Goal: Complete application form

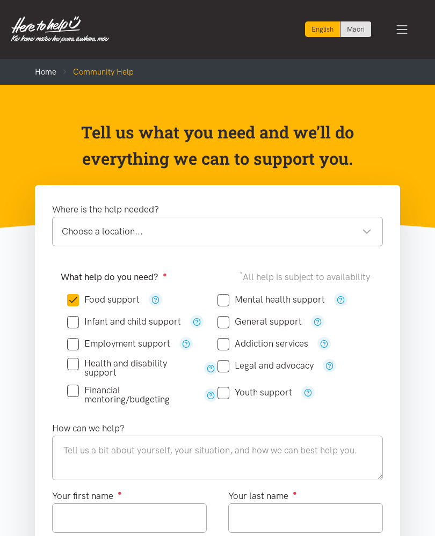
click at [322, 234] on div "Choose a location..." at bounding box center [217, 231] width 310 height 14
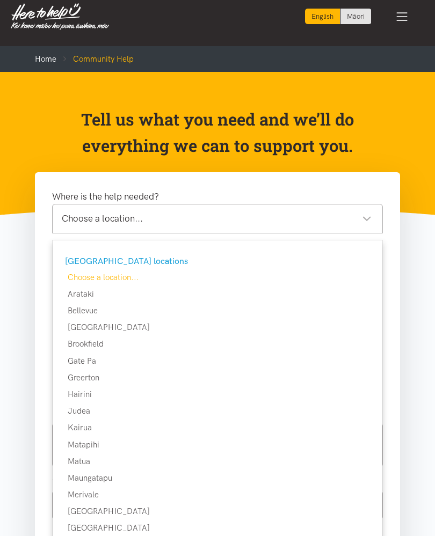
scroll to position [13, 0]
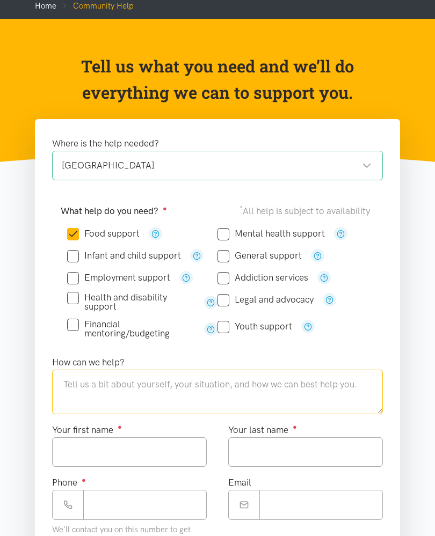
click at [219, 397] on textarea at bounding box center [217, 392] width 331 height 44
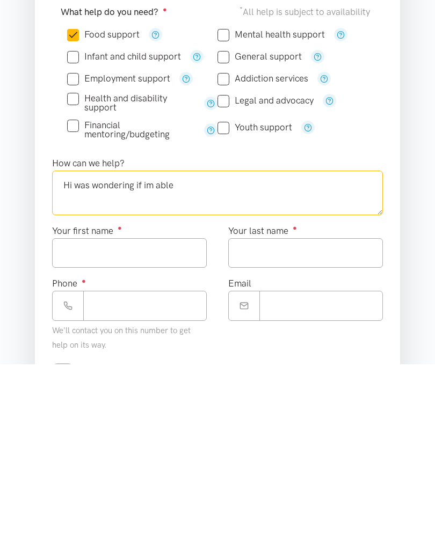
scroll to position [0, 0]
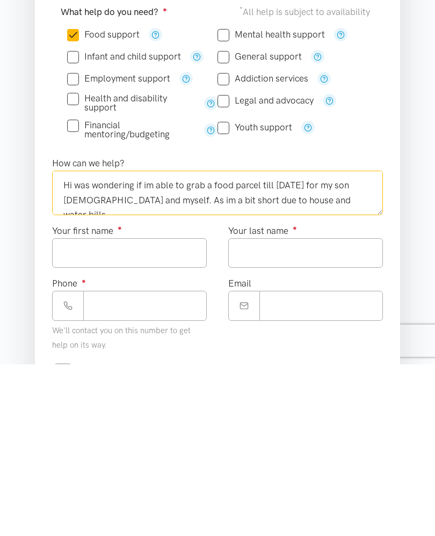
type textarea "Hi was wondering if im able to grab a food parcel till [DATE] for my son [DEMOG…"
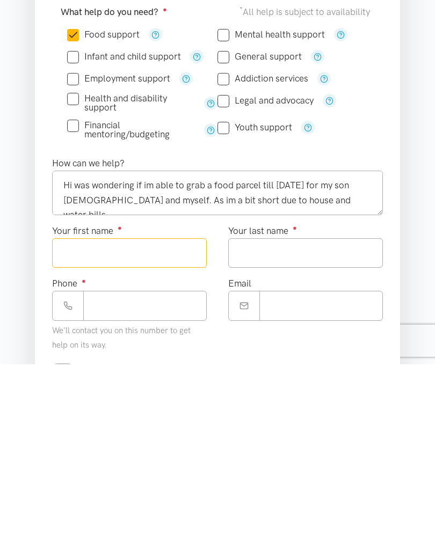
click at [65, 410] on input "Your first name ●" at bounding box center [129, 425] width 155 height 30
type input "******"
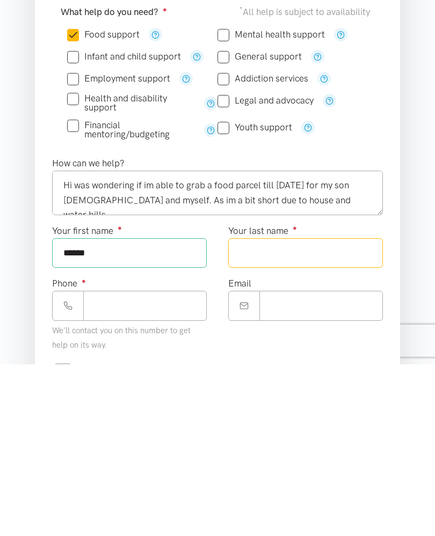
type input "*****"
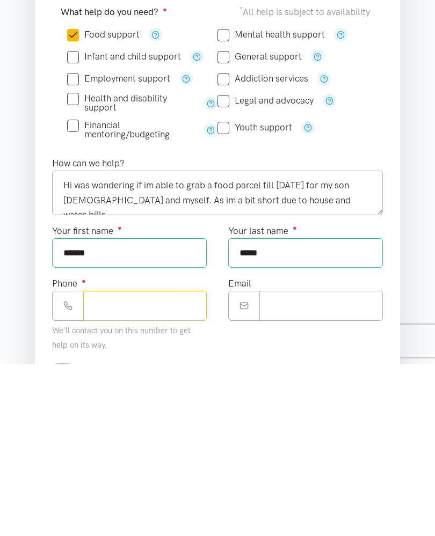
type input "*"
type input "*********"
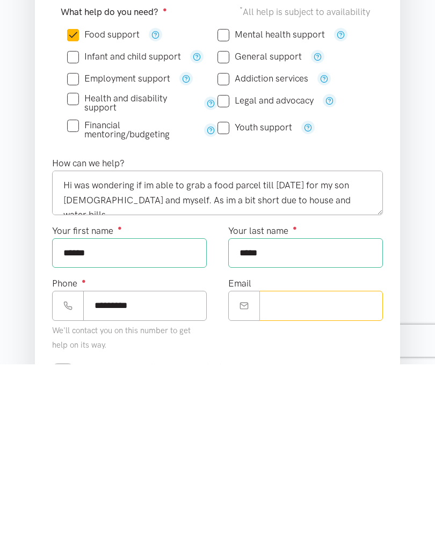
click at [328, 463] on input "Email" at bounding box center [320, 478] width 123 height 30
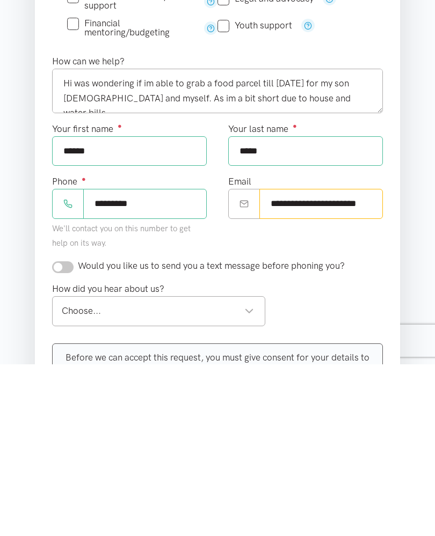
type input "**********"
click at [62, 433] on input "checkbox" at bounding box center [62, 439] width 21 height 12
checkbox input "true"
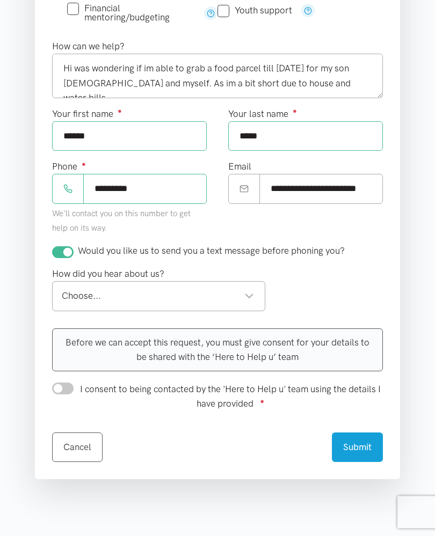
scroll to position [382, 0]
click at [79, 297] on div "Choose..." at bounding box center [158, 296] width 192 height 14
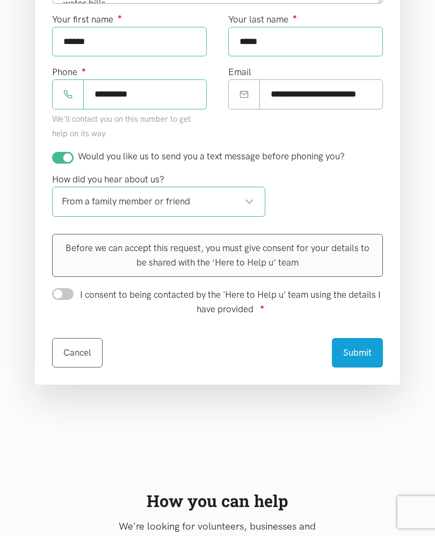
scroll to position [477, 0]
click at [65, 294] on input "I consent to being contacted by the 'Here to Help u' team using the details I h…" at bounding box center [62, 294] width 21 height 12
checkbox input "true"
click at [374, 357] on button "Submit" at bounding box center [357, 353] width 51 height 30
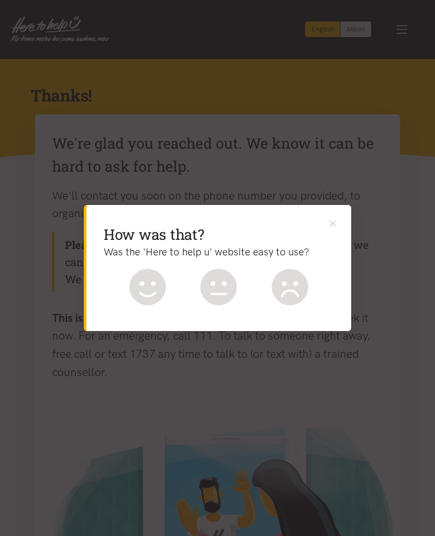
click at [148, 287] on icon at bounding box center [147, 287] width 37 height 37
